Goal: Navigation & Orientation: Understand site structure

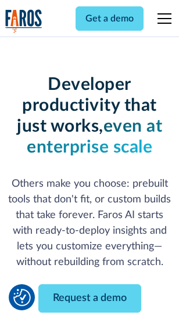
scroll to position [139, 0]
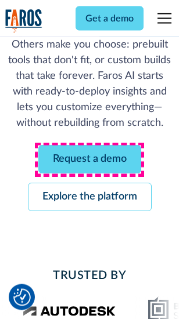
click at [89, 160] on link "Request a demo" at bounding box center [89, 160] width 103 height 28
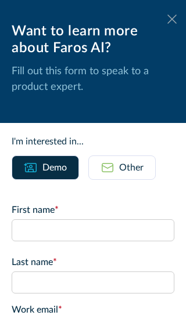
click at [167, 19] on icon at bounding box center [171, 19] width 9 height 9
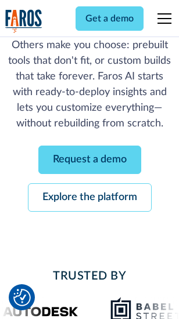
scroll to position [176, 0]
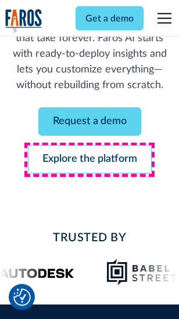
click at [89, 160] on link "Explore the platform" at bounding box center [90, 160] width 124 height 28
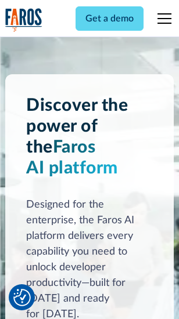
scroll to position [8837, 0]
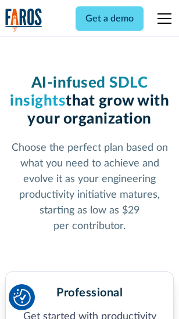
scroll to position [1839, 0]
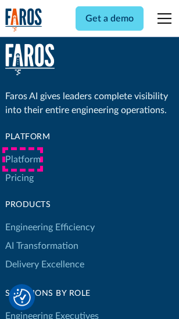
click at [23, 160] on link "Platform" at bounding box center [22, 159] width 35 height 19
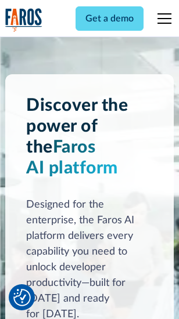
scroll to position [9209, 0]
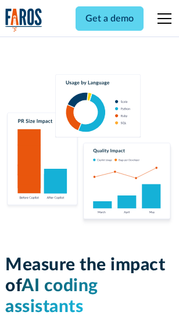
scroll to position [7242, 0]
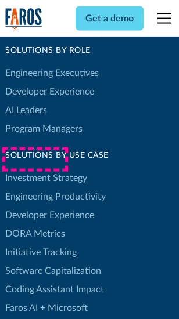
click at [35, 224] on link "DORA Metrics" at bounding box center [35, 233] width 60 height 19
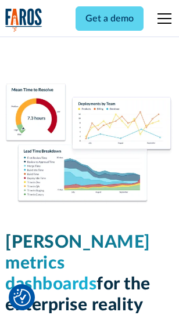
scroll to position [5136, 0]
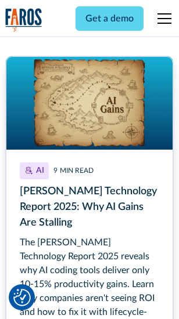
scroll to position [5335, 0]
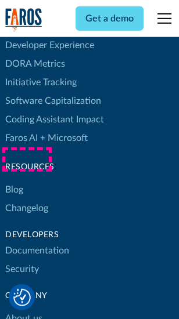
click at [27, 199] on link "Changelog" at bounding box center [26, 208] width 43 height 19
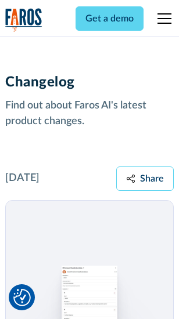
scroll to position [14225, 0]
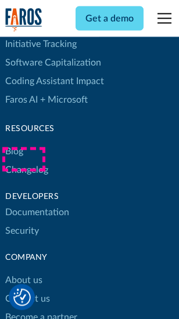
click at [23, 271] on link "About us" at bounding box center [23, 280] width 37 height 19
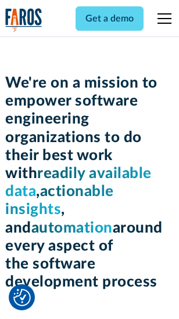
scroll to position [4012, 0]
